Goal: Task Accomplishment & Management: Complete application form

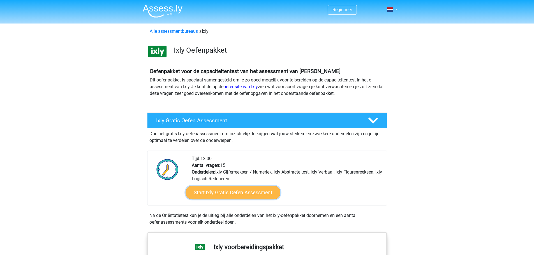
click at [253, 188] on link "Start Ixly Gratis Oefen Assessment" at bounding box center [232, 192] width 95 height 13
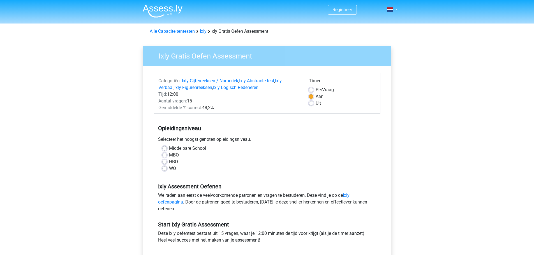
click at [169, 161] on label "HBO" at bounding box center [173, 162] width 9 height 7
click at [165, 161] on input "HBO" at bounding box center [164, 162] width 4 height 6
radio input "true"
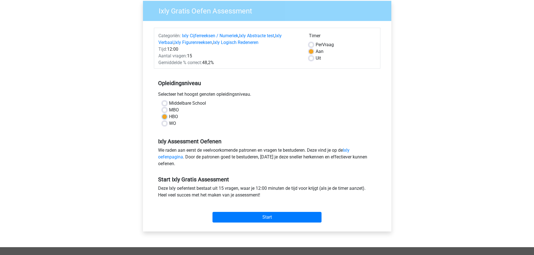
scroll to position [56, 0]
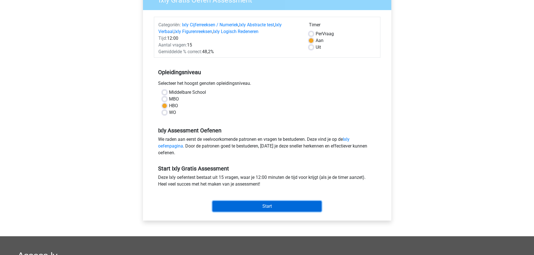
click at [299, 207] on input "Start" at bounding box center [266, 206] width 109 height 11
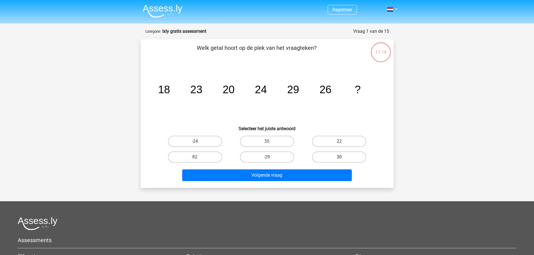
click at [336, 155] on label "30" at bounding box center [339, 157] width 54 height 11
click at [339, 157] on input "30" at bounding box center [341, 159] width 4 height 4
radio input "true"
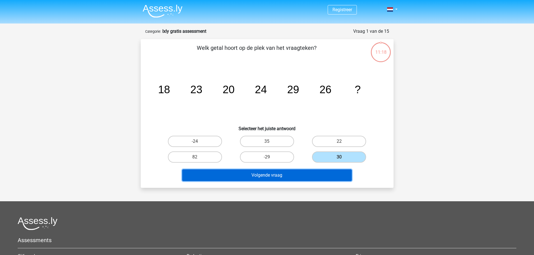
click at [327, 173] on button "Volgende vraag" at bounding box center [267, 176] width 170 height 12
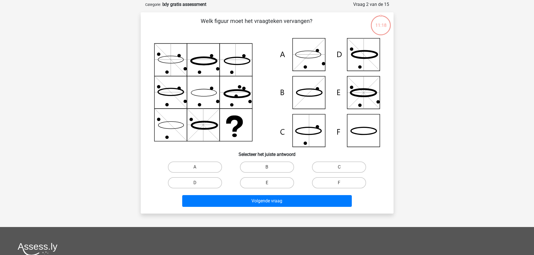
scroll to position [28, 0]
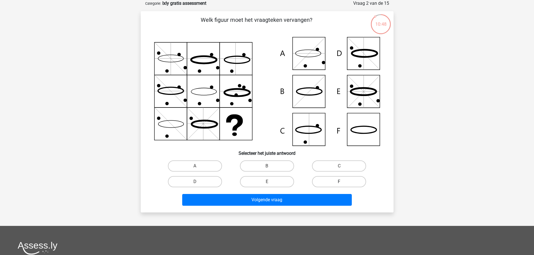
click at [344, 182] on label "F" at bounding box center [339, 181] width 54 height 11
click at [343, 182] on input "F" at bounding box center [341, 184] width 4 height 4
radio input "true"
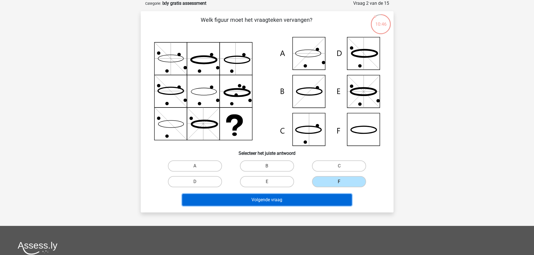
click at [279, 201] on button "Volgende vraag" at bounding box center [267, 200] width 170 height 12
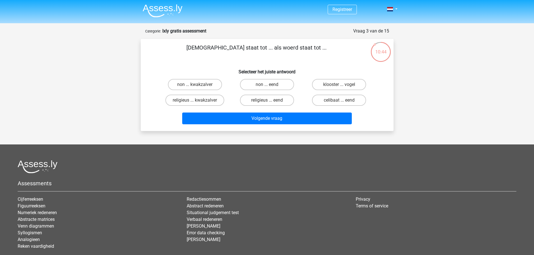
scroll to position [0, 0]
click at [331, 82] on label "klooster ... vogel" at bounding box center [339, 84] width 54 height 11
click at [339, 85] on input "klooster ... vogel" at bounding box center [341, 87] width 4 height 4
radio input "true"
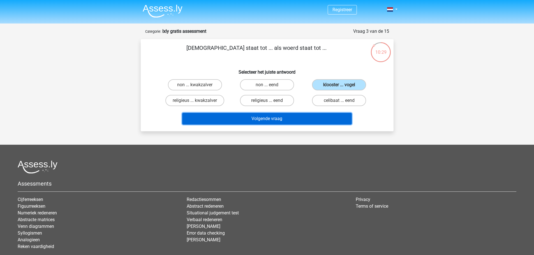
click at [284, 122] on button "Volgende vraag" at bounding box center [267, 119] width 170 height 12
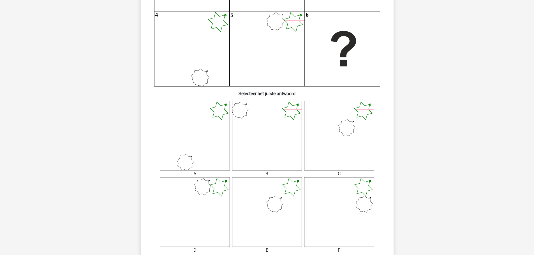
scroll to position [196, 0]
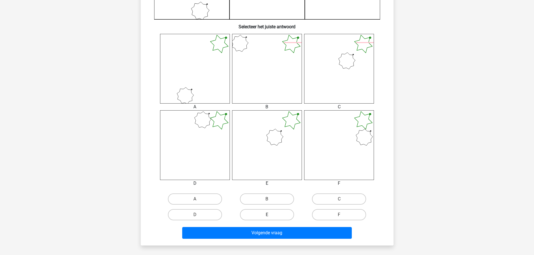
click at [272, 220] on label "E" at bounding box center [267, 214] width 54 height 11
click at [270, 219] on input "E" at bounding box center [269, 217] width 4 height 4
radio input "true"
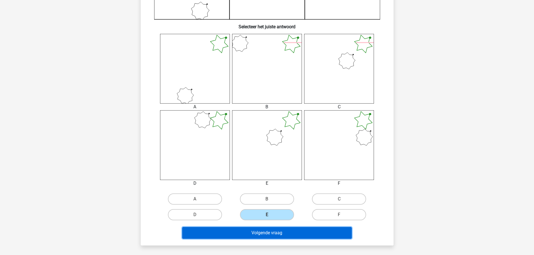
click at [273, 238] on button "Volgende vraag" at bounding box center [267, 233] width 170 height 12
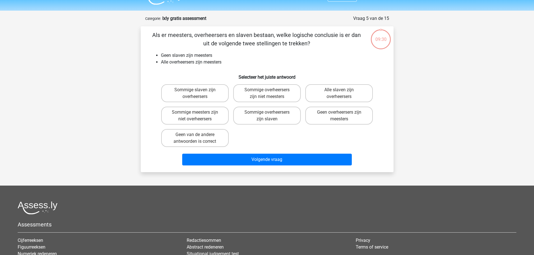
scroll to position [0, 0]
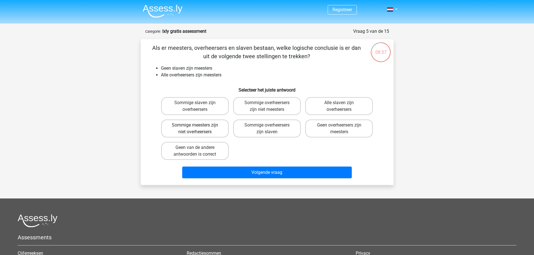
click at [209, 129] on label "Sommige meesters zijn niet overheersers" at bounding box center [195, 129] width 68 height 18
click at [198, 129] on input "Sommige meesters zijn niet overheersers" at bounding box center [197, 127] width 4 height 4
radio input "true"
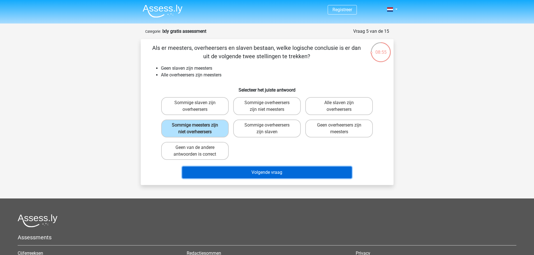
click at [249, 172] on button "Volgende vraag" at bounding box center [267, 173] width 170 height 12
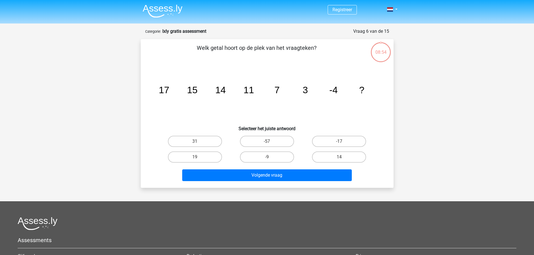
scroll to position [28, 0]
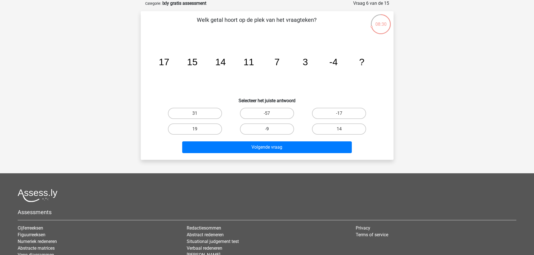
click at [276, 129] on label "-9" at bounding box center [267, 129] width 54 height 11
click at [270, 129] on input "-9" at bounding box center [269, 131] width 4 height 4
radio input "true"
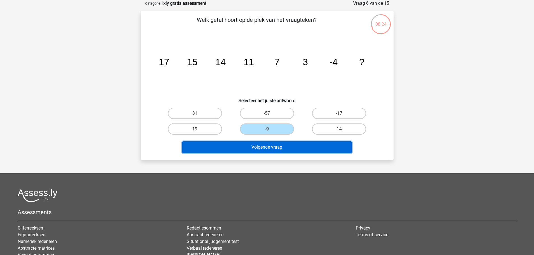
click at [278, 146] on button "Volgende vraag" at bounding box center [267, 148] width 170 height 12
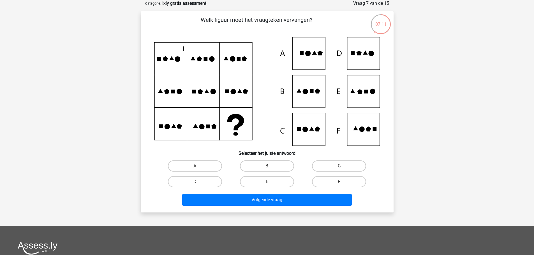
drag, startPoint x: 273, startPoint y: 183, endPoint x: 274, endPoint y: 194, distance: 10.7
click at [274, 183] on label "E" at bounding box center [267, 181] width 54 height 11
click at [270, 183] on input "E" at bounding box center [269, 184] width 4 height 4
radio input "true"
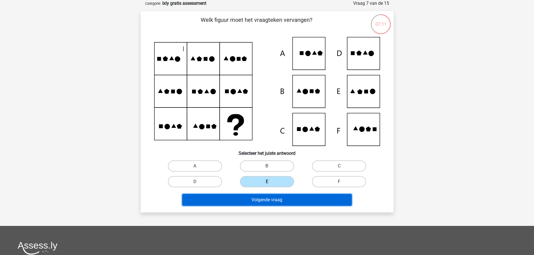
click at [274, 201] on button "Volgende vraag" at bounding box center [267, 200] width 170 height 12
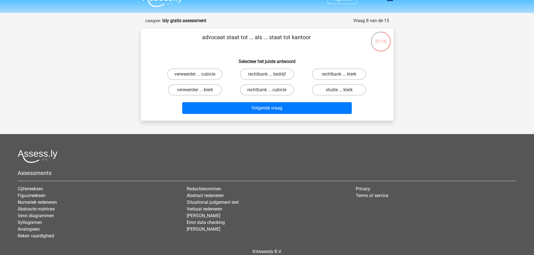
scroll to position [0, 0]
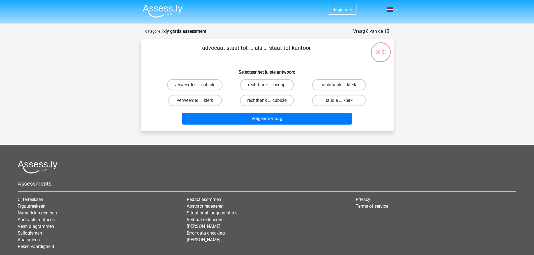
click at [285, 82] on label "rechtbank ... bedrijf" at bounding box center [267, 84] width 54 height 11
click at [270, 85] on input "rechtbank ... bedrijf" at bounding box center [269, 87] width 4 height 4
radio input "true"
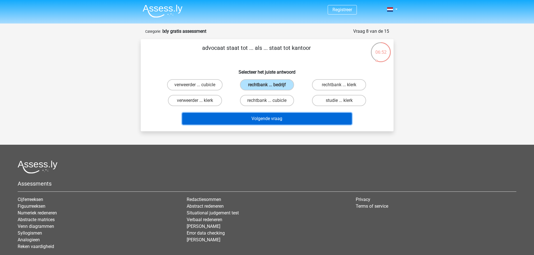
click at [281, 121] on button "Volgende vraag" at bounding box center [267, 119] width 170 height 12
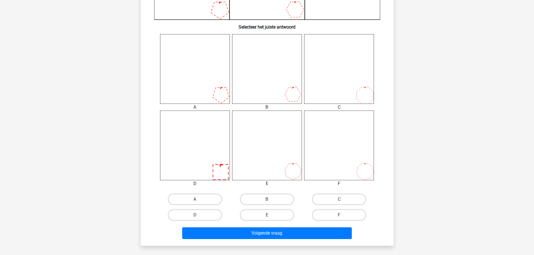
scroll to position [196, 0]
click at [207, 194] on label "A" at bounding box center [195, 199] width 54 height 11
click at [198, 199] on input "A" at bounding box center [197, 201] width 4 height 4
radio input "true"
click at [284, 225] on div "Volgende vraag" at bounding box center [267, 232] width 235 height 18
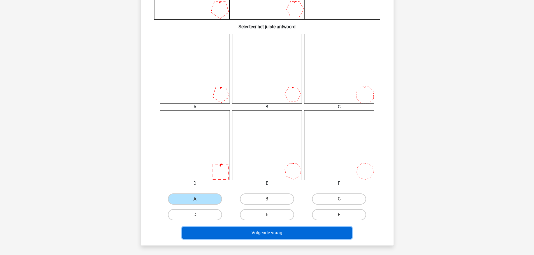
click at [279, 231] on button "Volgende vraag" at bounding box center [267, 233] width 170 height 12
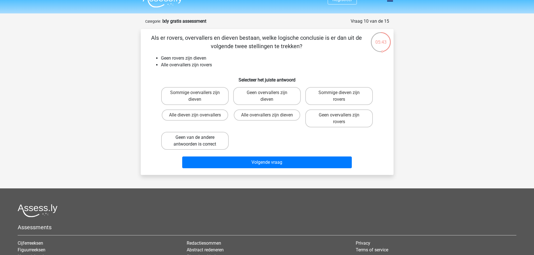
scroll to position [0, 0]
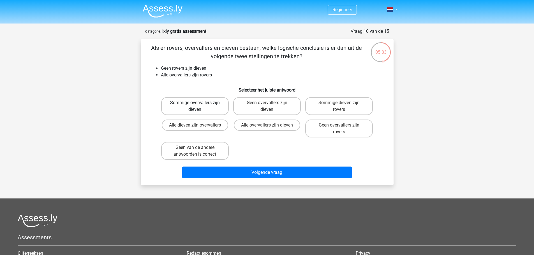
click at [214, 112] on label "Sommige overvallers zijn dieven" at bounding box center [195, 106] width 68 height 18
click at [198, 106] on input "Sommige overvallers zijn dieven" at bounding box center [197, 105] width 4 height 4
radio input "true"
click at [284, 109] on label "Geen overvallers zijn dieven" at bounding box center [267, 106] width 68 height 18
click at [270, 106] on input "Geen overvallers zijn dieven" at bounding box center [269, 105] width 4 height 4
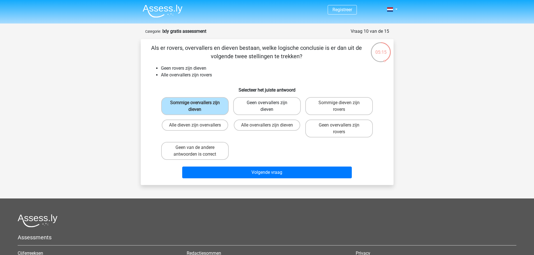
radio input "true"
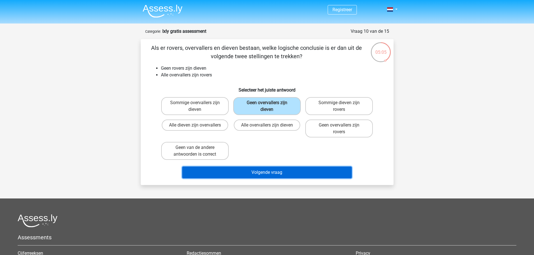
click at [288, 176] on button "Volgende vraag" at bounding box center [267, 173] width 170 height 12
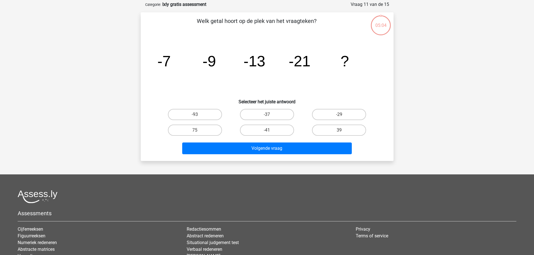
scroll to position [28, 0]
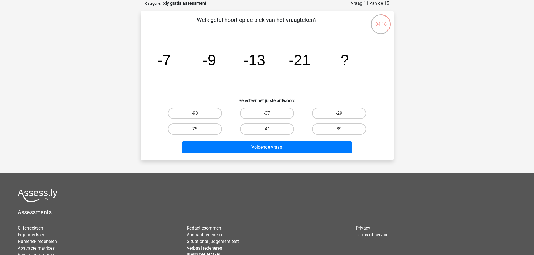
drag, startPoint x: 275, startPoint y: 113, endPoint x: 284, endPoint y: 135, distance: 23.6
click at [275, 113] on label "-37" at bounding box center [267, 113] width 54 height 11
click at [270, 113] on input "-37" at bounding box center [269, 115] width 4 height 4
radio input "true"
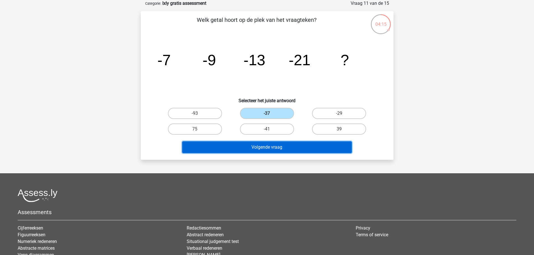
click at [286, 144] on button "Volgende vraag" at bounding box center [267, 148] width 170 height 12
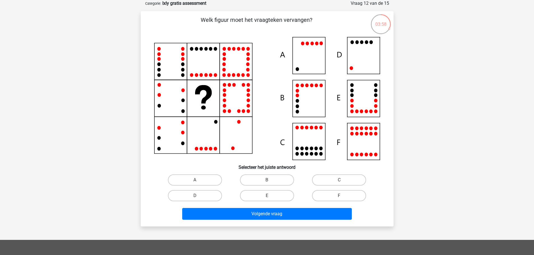
click at [365, 58] on icon at bounding box center [267, 98] width 226 height 123
click at [205, 198] on label "D" at bounding box center [195, 195] width 54 height 11
click at [198, 198] on input "D" at bounding box center [197, 198] width 4 height 4
radio input "true"
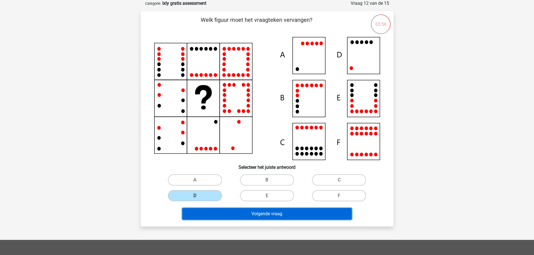
click at [243, 216] on button "Volgende vraag" at bounding box center [267, 214] width 170 height 12
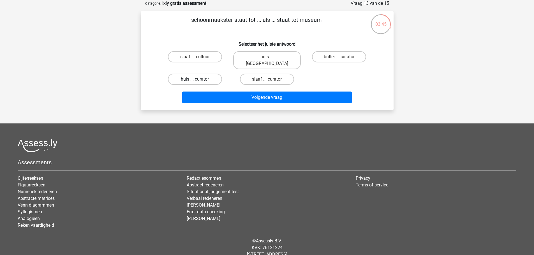
click at [214, 74] on label "huis ... curator" at bounding box center [195, 79] width 54 height 11
click at [198, 79] on input "huis ... curator" at bounding box center [197, 81] width 4 height 4
radio input "true"
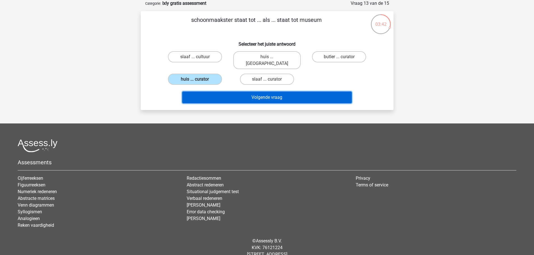
click at [232, 93] on button "Volgende vraag" at bounding box center [267, 98] width 170 height 12
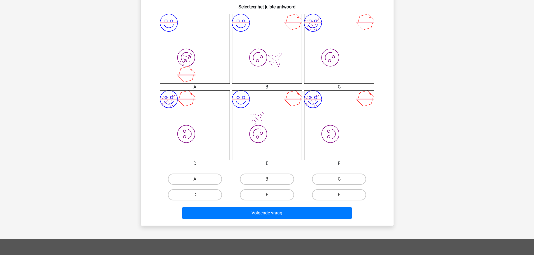
scroll to position [252, 0]
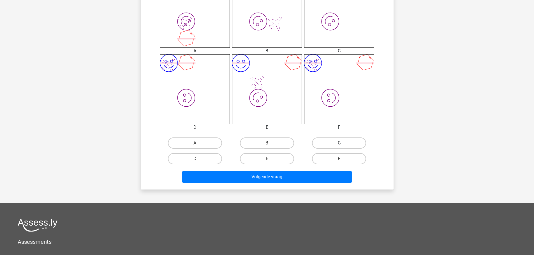
click at [351, 142] on label "C" at bounding box center [339, 143] width 54 height 11
click at [343, 143] on input "C" at bounding box center [341, 145] width 4 height 4
radio input "true"
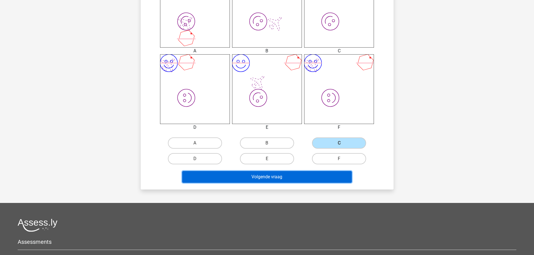
click at [324, 183] on button "Volgende vraag" at bounding box center [267, 177] width 170 height 12
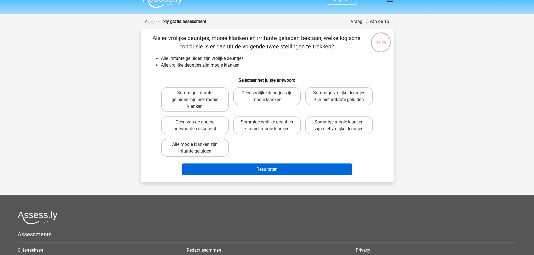
scroll to position [0, 0]
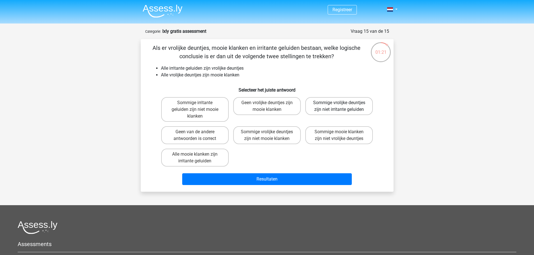
click at [338, 111] on label "Sommige vrolijke deuntjes zijn niet irritante geluiden" at bounding box center [339, 106] width 68 height 18
click at [339, 106] on input "Sommige vrolijke deuntjes zijn niet irritante geluiden" at bounding box center [341, 105] width 4 height 4
radio input "true"
click at [200, 128] on label "Geen van de andere antwoorden is correct" at bounding box center [195, 135] width 68 height 18
click at [198, 132] on input "Geen van de andere antwoorden is correct" at bounding box center [197, 134] width 4 height 4
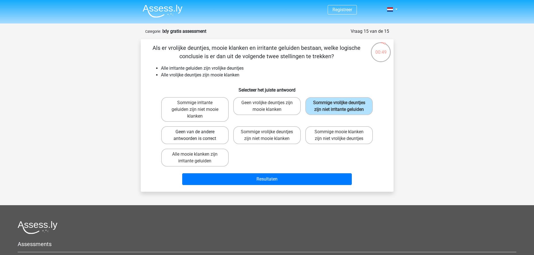
radio input "true"
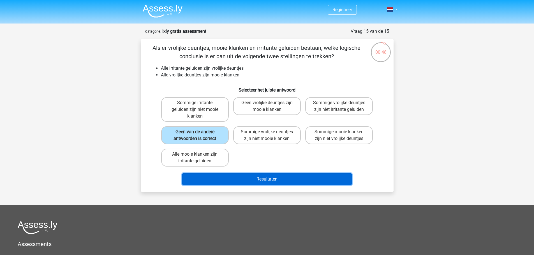
click at [274, 184] on button "Resultaten" at bounding box center [267, 179] width 170 height 12
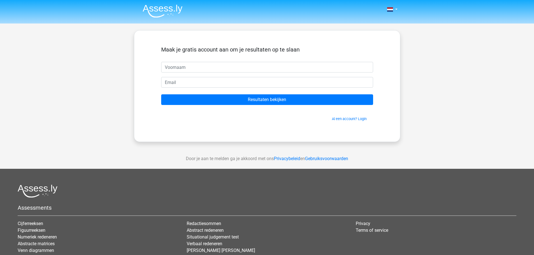
click at [182, 67] on input "text" at bounding box center [267, 67] width 212 height 11
type input "r"
type input "ruth"
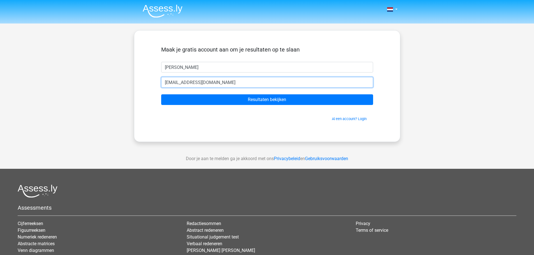
type input "ruthkorsaan@gmail.com"
click at [161, 94] on input "Resultaten bekijken" at bounding box center [267, 99] width 212 height 11
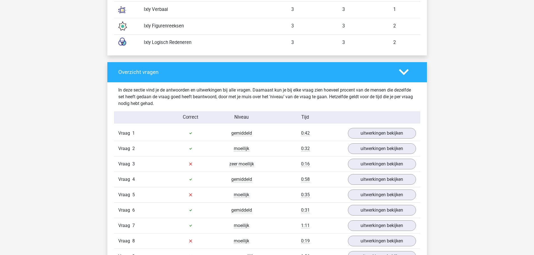
scroll to position [560, 0]
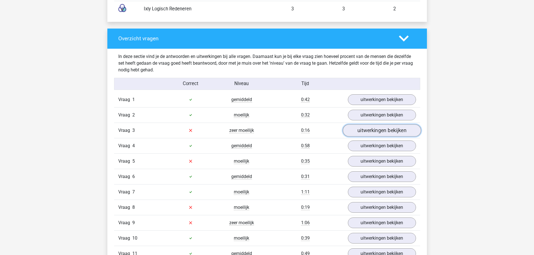
click at [357, 137] on link "uitwerkingen bekijken" at bounding box center [381, 130] width 78 height 12
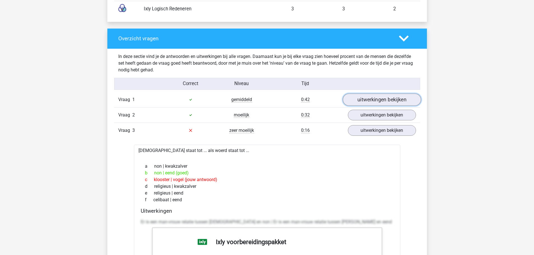
click at [377, 105] on link "uitwerkingen bekijken" at bounding box center [381, 100] width 78 height 12
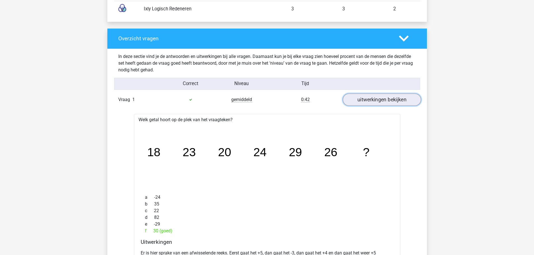
click at [377, 105] on link "uitwerkingen bekijken" at bounding box center [381, 100] width 78 height 12
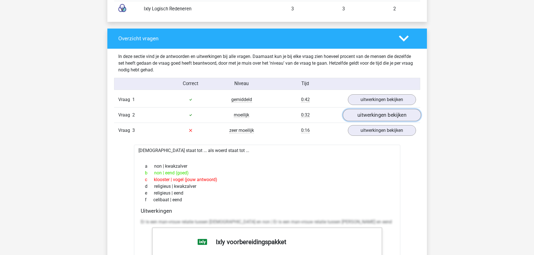
click at [372, 121] on link "uitwerkingen bekijken" at bounding box center [381, 115] width 78 height 12
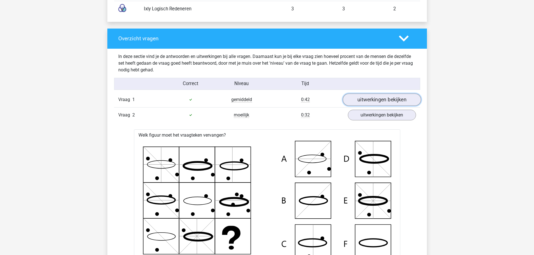
click at [377, 106] on link "uitwerkingen bekijken" at bounding box center [381, 100] width 78 height 12
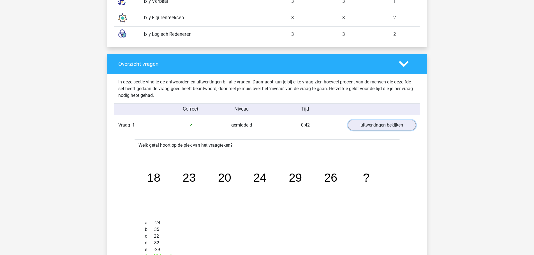
scroll to position [532, 0]
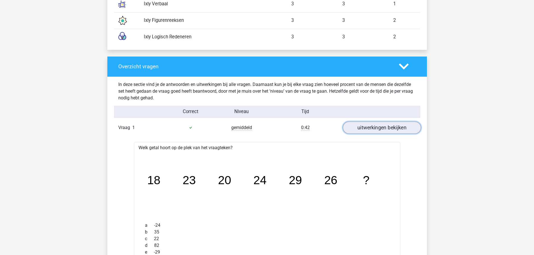
click at [366, 129] on link "uitwerkingen bekijken" at bounding box center [381, 128] width 78 height 12
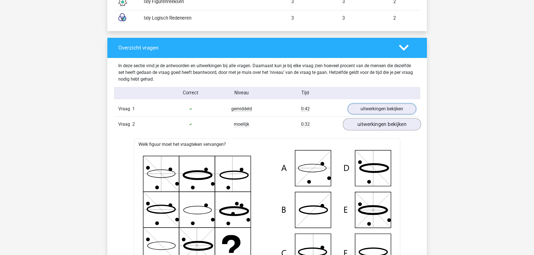
scroll to position [560, 0]
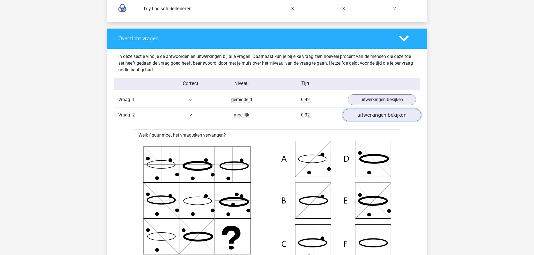
click at [368, 121] on link "uitwerkingen bekijken" at bounding box center [381, 115] width 78 height 12
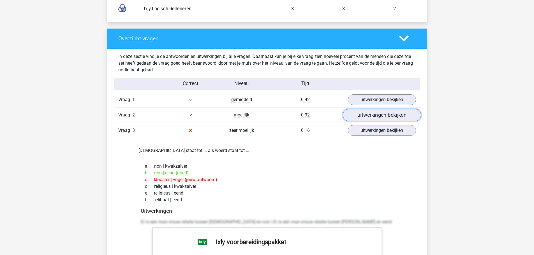
click at [374, 121] on link "uitwerkingen bekijken" at bounding box center [381, 115] width 78 height 12
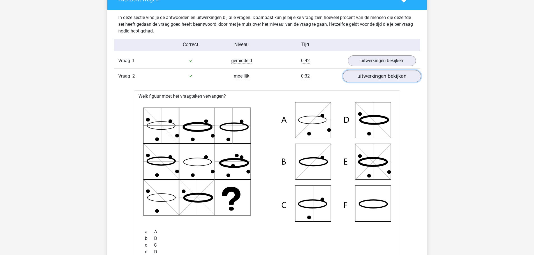
scroll to position [589, 0]
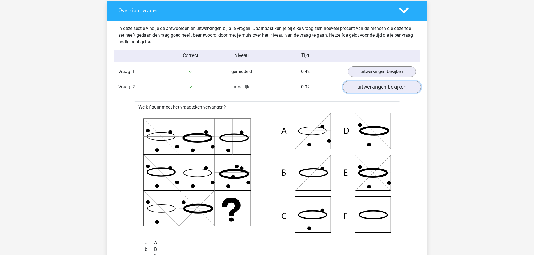
click at [383, 90] on link "uitwerkingen bekijken" at bounding box center [381, 87] width 78 height 12
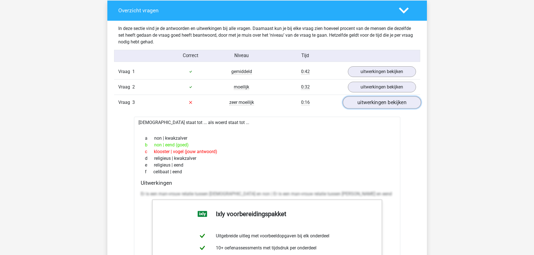
click at [369, 108] on link "uitwerkingen bekijken" at bounding box center [381, 102] width 78 height 12
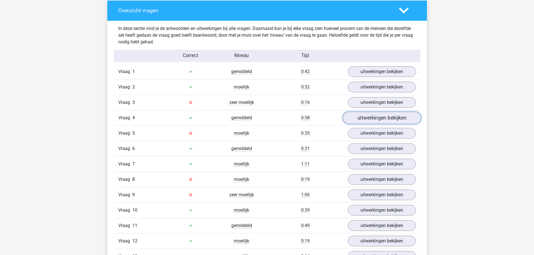
click at [369, 123] on link "uitwerkingen bekijken" at bounding box center [381, 118] width 78 height 12
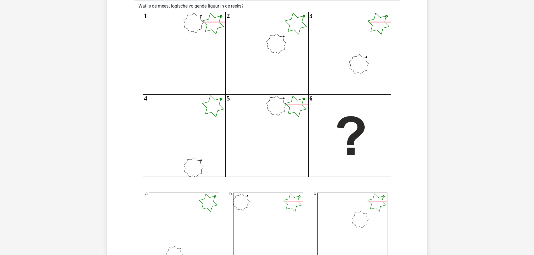
scroll to position [701, 0]
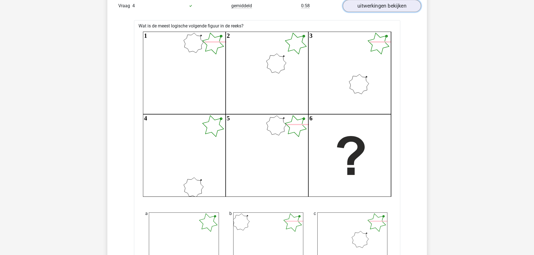
click at [386, 12] on link "uitwerkingen bekijken" at bounding box center [381, 6] width 78 height 12
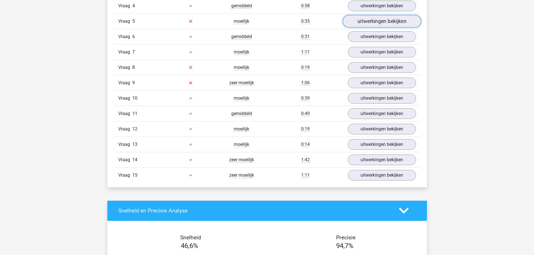
click at [375, 27] on link "uitwerkingen bekijken" at bounding box center [381, 21] width 78 height 12
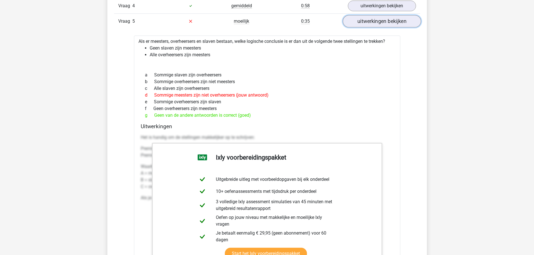
click at [375, 27] on link "uitwerkingen bekijken" at bounding box center [381, 21] width 78 height 12
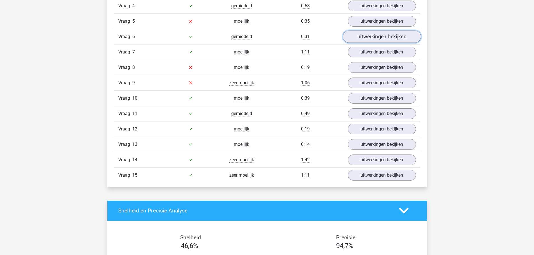
click at [372, 39] on link "uitwerkingen bekijken" at bounding box center [381, 37] width 78 height 12
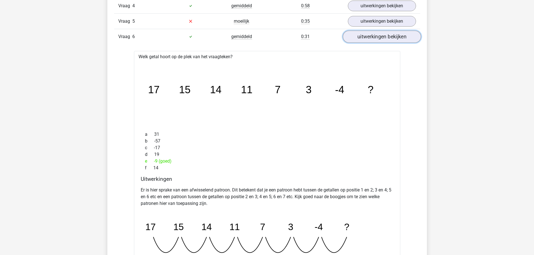
click at [372, 39] on link "uitwerkingen bekijken" at bounding box center [381, 37] width 78 height 12
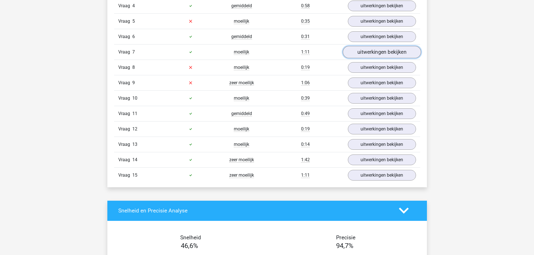
click at [367, 58] on link "uitwerkingen bekijken" at bounding box center [381, 52] width 78 height 12
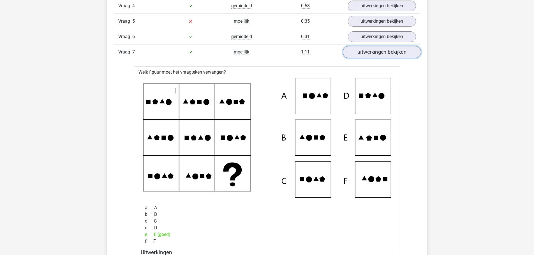
click at [367, 58] on link "uitwerkingen bekijken" at bounding box center [381, 52] width 78 height 12
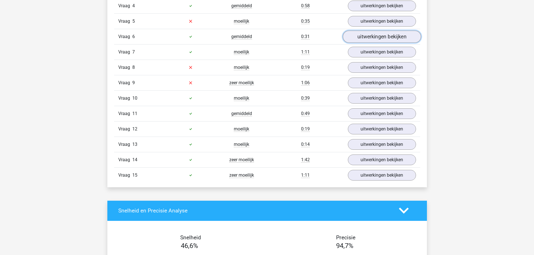
click at [372, 43] on link "uitwerkingen bekijken" at bounding box center [381, 37] width 78 height 12
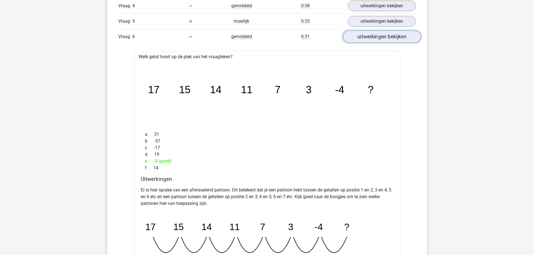
click at [376, 41] on link "uitwerkingen bekijken" at bounding box center [381, 37] width 78 height 12
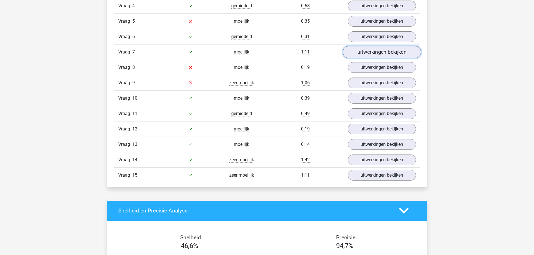
click at [363, 57] on link "uitwerkingen bekijken" at bounding box center [381, 52] width 78 height 12
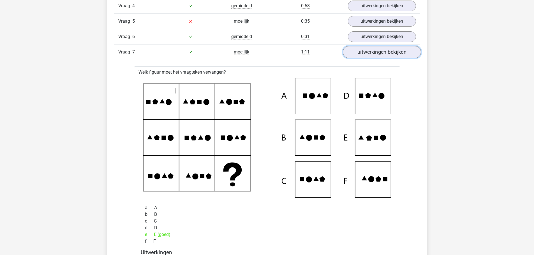
click at [363, 57] on link "uitwerkingen bekijken" at bounding box center [381, 52] width 78 height 12
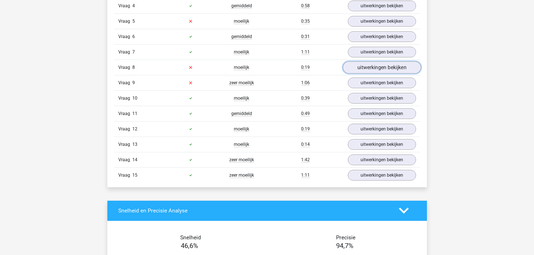
click at [363, 71] on link "uitwerkingen bekijken" at bounding box center [381, 67] width 78 height 12
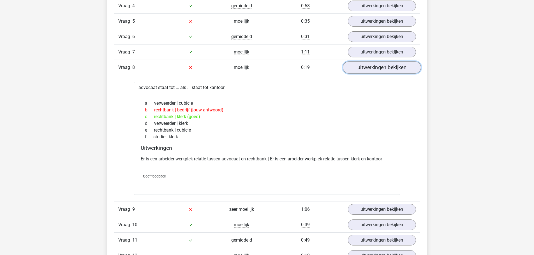
click at [363, 71] on link "uitwerkingen bekijken" at bounding box center [381, 67] width 78 height 12
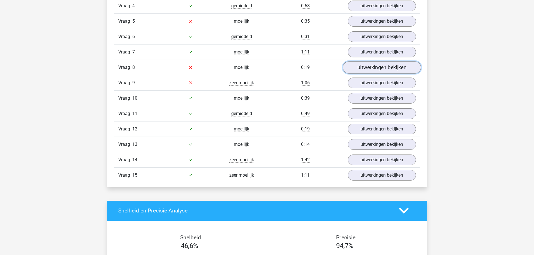
click at [363, 71] on link "uitwerkingen bekijken" at bounding box center [381, 67] width 78 height 12
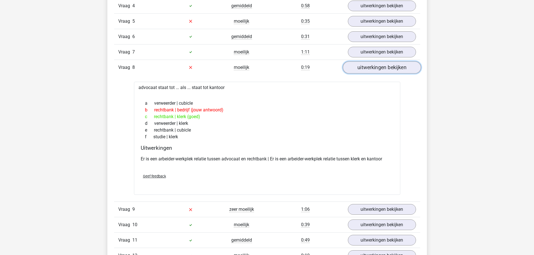
click at [363, 71] on link "uitwerkingen bekijken" at bounding box center [381, 67] width 78 height 12
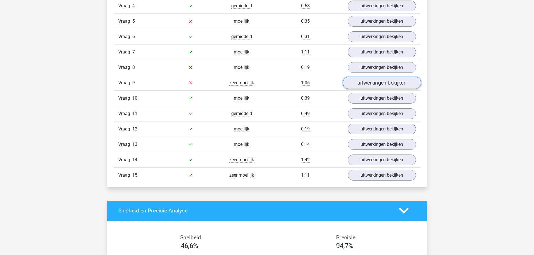
click at [357, 89] on link "uitwerkingen bekijken" at bounding box center [381, 83] width 78 height 12
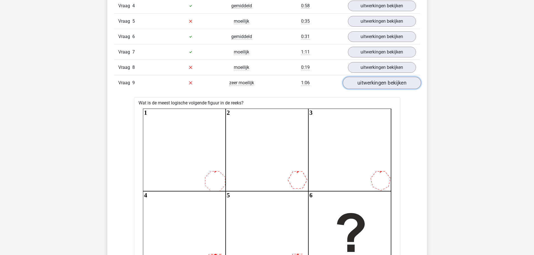
click at [359, 89] on link "uitwerkingen bekijken" at bounding box center [381, 83] width 78 height 12
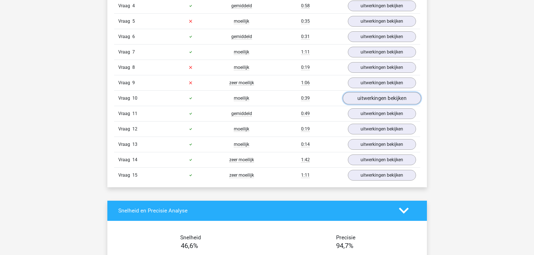
click at [362, 104] on link "uitwerkingen bekijken" at bounding box center [381, 98] width 78 height 12
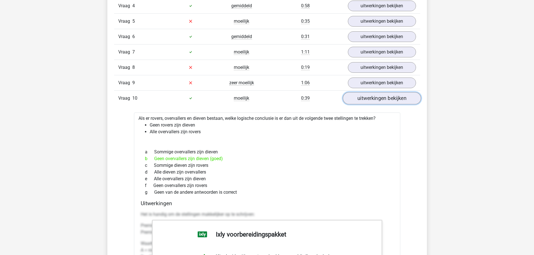
click at [362, 104] on link "uitwerkingen bekijken" at bounding box center [381, 98] width 78 height 12
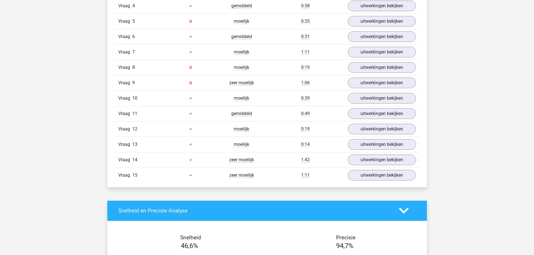
click at [370, 161] on div "Vraag 14 zeer moeilijk 1:42 uitwerkingen bekijken" at bounding box center [267, 159] width 306 height 15
click at [370, 165] on link "uitwerkingen bekijken" at bounding box center [381, 160] width 78 height 12
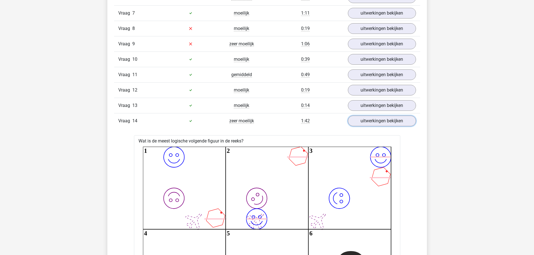
scroll to position [729, 0]
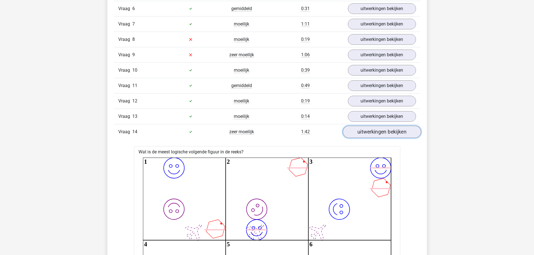
click at [376, 136] on link "uitwerkingen bekijken" at bounding box center [381, 132] width 78 height 12
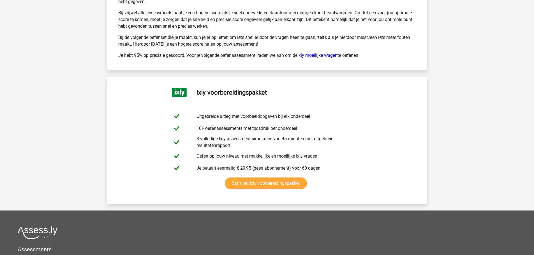
scroll to position [1121, 0]
